Goal: Answer question/provide support

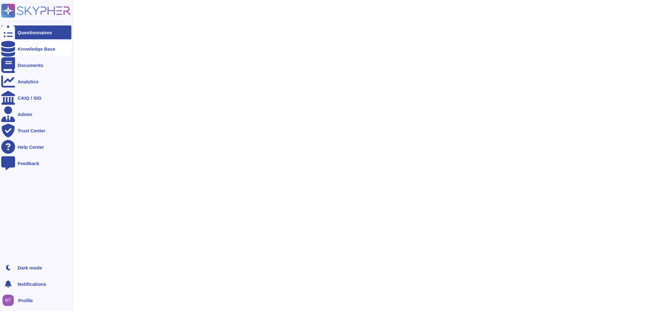
click at [20, 49] on div "Knowledge Base" at bounding box center [37, 49] width 38 height 5
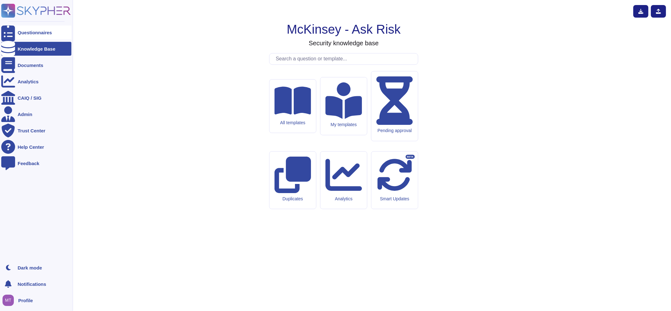
click at [10, 31] on icon at bounding box center [8, 32] width 14 height 19
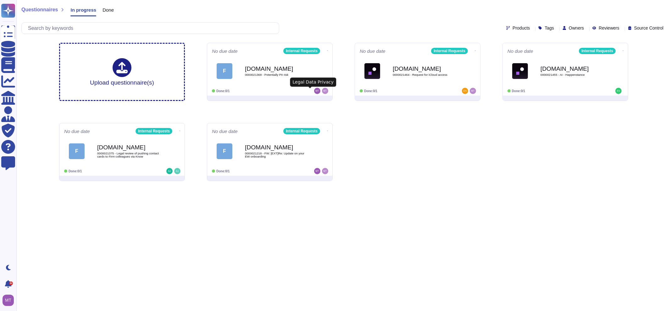
click at [256, 73] on span "0000021368 - Potentially PII risk" at bounding box center [276, 74] width 63 height 3
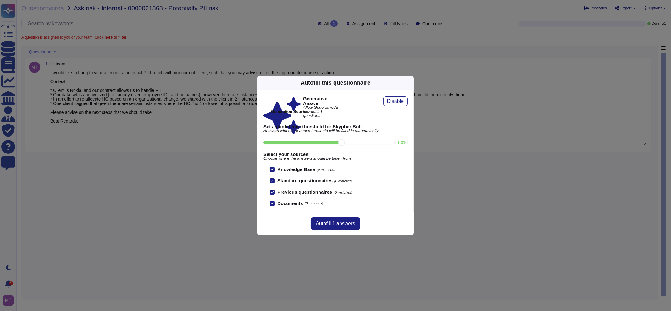
click at [410, 83] on icon at bounding box center [410, 83] width 0 height 0
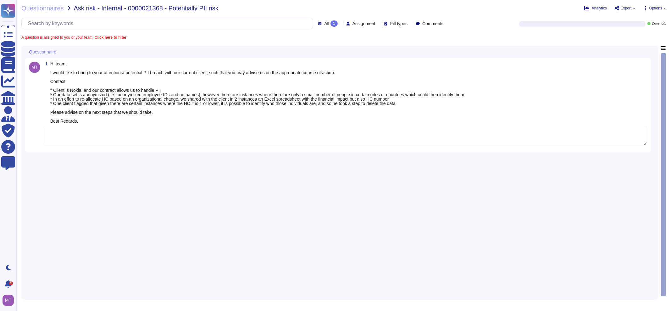
click at [77, 133] on textarea at bounding box center [345, 135] width 604 height 19
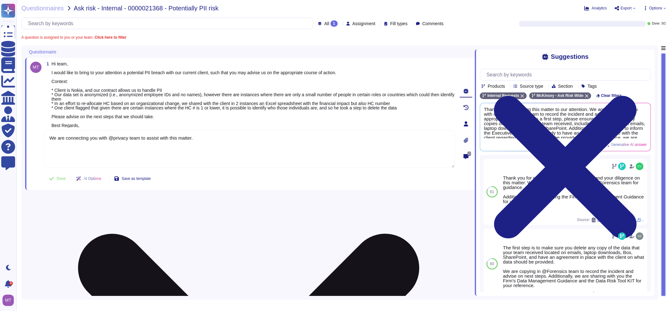
paste textarea "Additionally, we are looping in @[PERSON_NAME] for transparency."
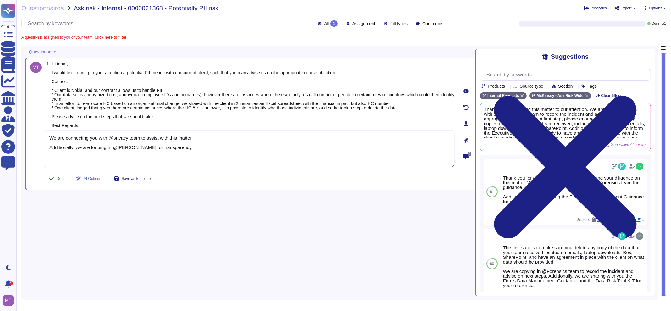
type textarea "We are connecting you with @privacy team to assist with this matter. Additional…"
click at [57, 178] on span "Done" at bounding box center [61, 179] width 9 height 4
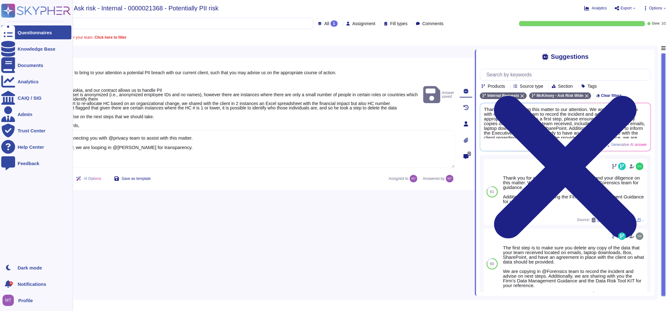
click at [2, 33] on div at bounding box center [8, 32] width 14 height 14
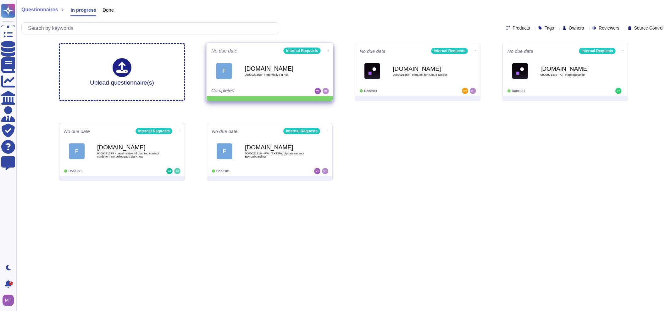
click at [328, 51] on icon at bounding box center [328, 51] width 1 height 2
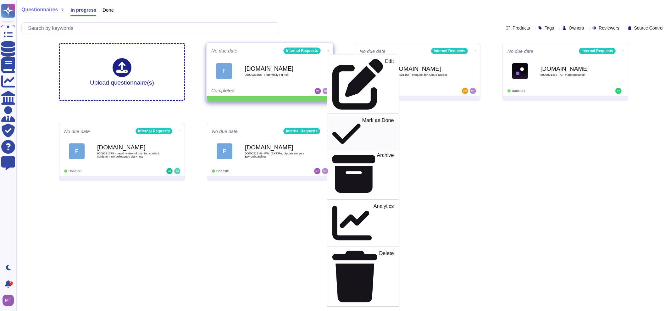
click at [332, 118] on icon at bounding box center [346, 134] width 28 height 32
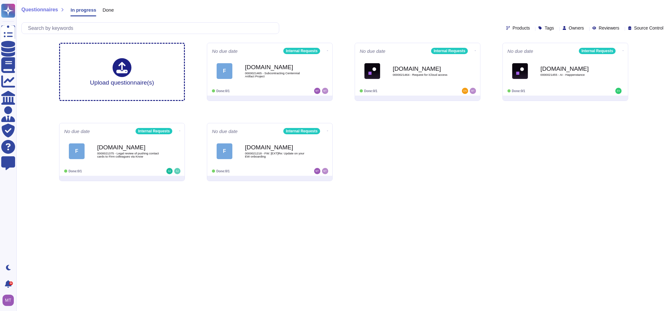
click at [271, 72] on span "0000021465 - Subcontracting Centennial Artifact Project" at bounding box center [276, 75] width 63 height 6
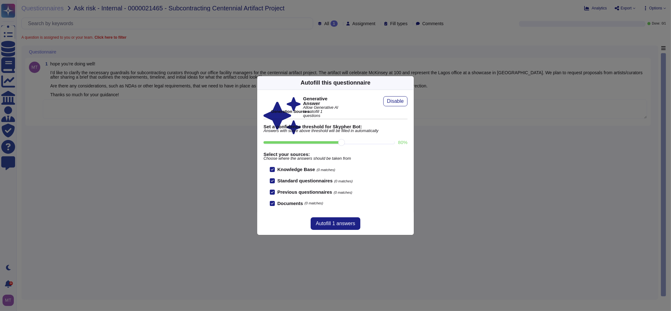
click at [406, 83] on div "Autofill this questionnaire" at bounding box center [335, 83] width 157 height 14
click at [410, 83] on icon at bounding box center [410, 83] width 0 height 0
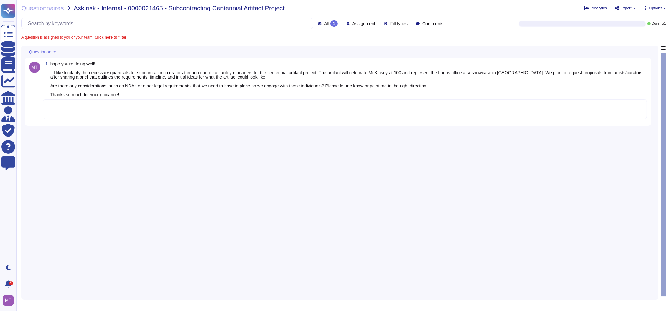
click at [409, 82] on span "hope you’re doing well! I’d like to clarify the necessary guardrails for subcon…" at bounding box center [348, 79] width 597 height 35
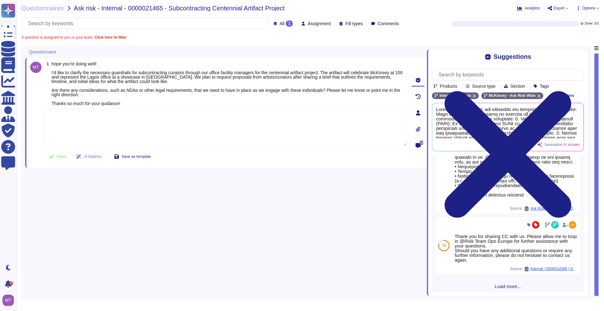
scroll to position [301, 0]
